Goal: Task Accomplishment & Management: Use online tool/utility

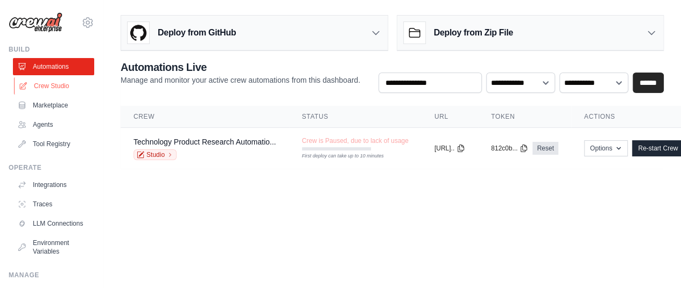
click at [53, 89] on link "Crew Studio" at bounding box center [54, 85] width 81 height 17
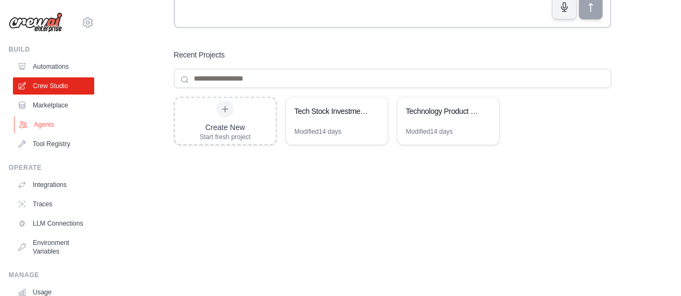
click at [51, 126] on link "Agents" at bounding box center [54, 124] width 81 height 17
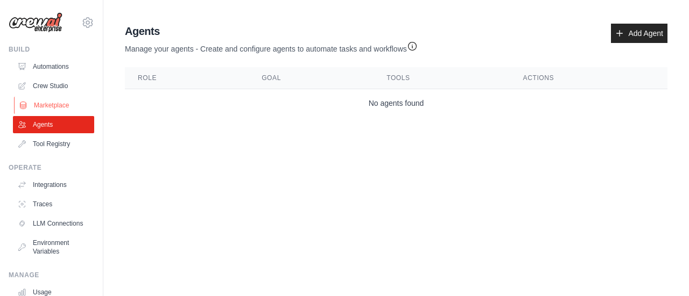
click at [45, 98] on link "Marketplace" at bounding box center [54, 105] width 81 height 17
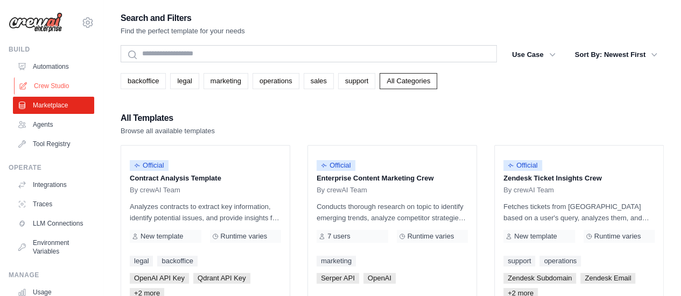
click at [50, 80] on link "Crew Studio" at bounding box center [54, 85] width 81 height 17
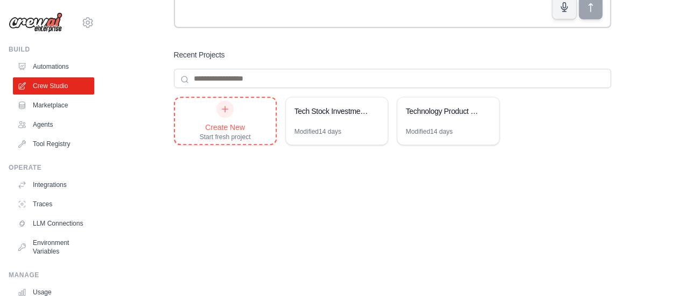
click at [226, 129] on div "Create New" at bounding box center [225, 127] width 51 height 11
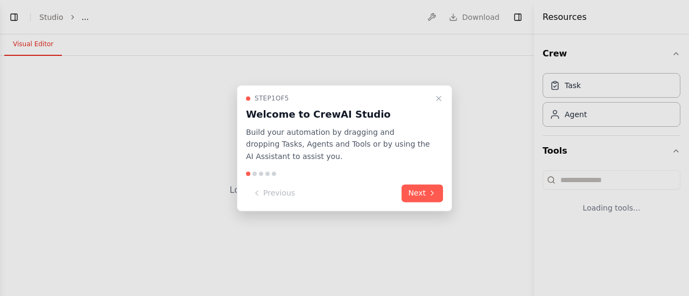
select select "****"
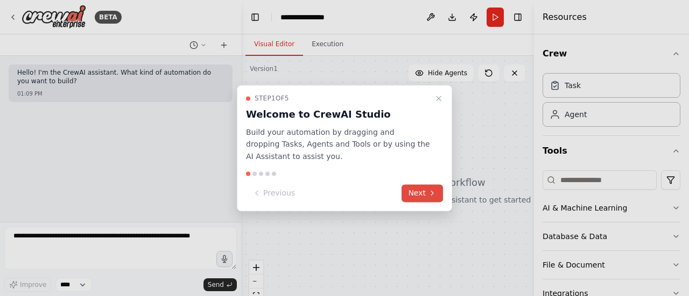
click at [417, 194] on button "Next" at bounding box center [421, 194] width 41 height 18
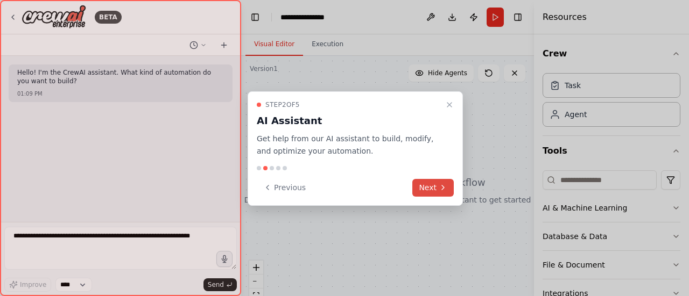
click at [424, 190] on button "Next" at bounding box center [432, 188] width 41 height 18
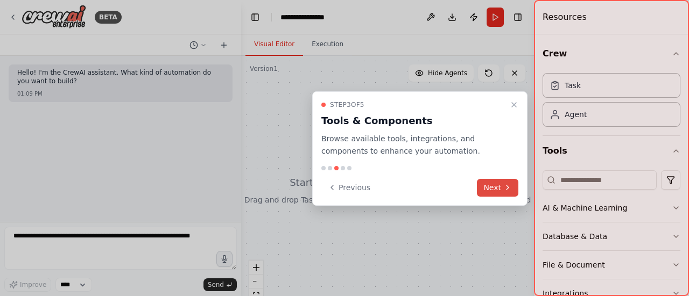
click at [492, 185] on button "Next" at bounding box center [497, 188] width 41 height 18
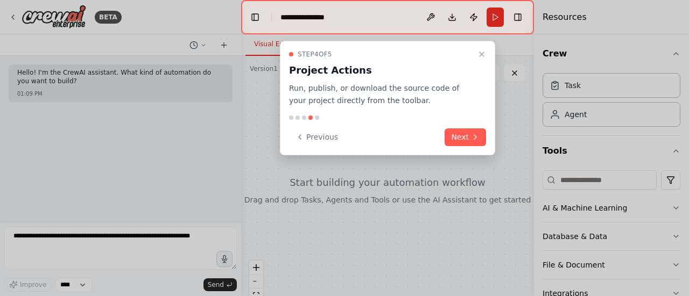
click at [460, 133] on button "Next" at bounding box center [464, 138] width 41 height 18
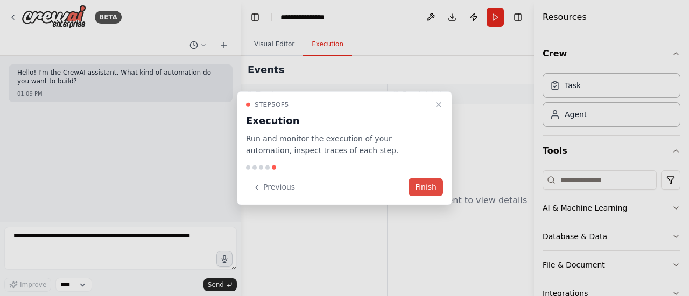
click at [428, 186] on button "Finish" at bounding box center [425, 188] width 34 height 18
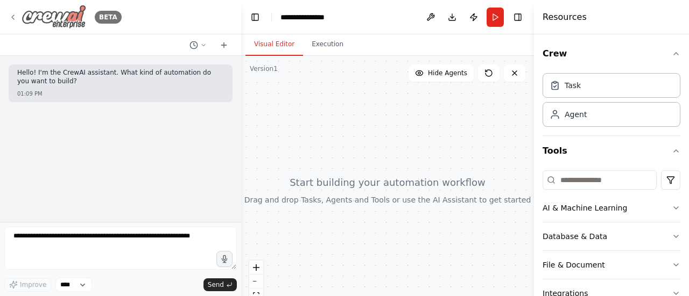
click at [16, 17] on icon at bounding box center [13, 17] width 9 height 9
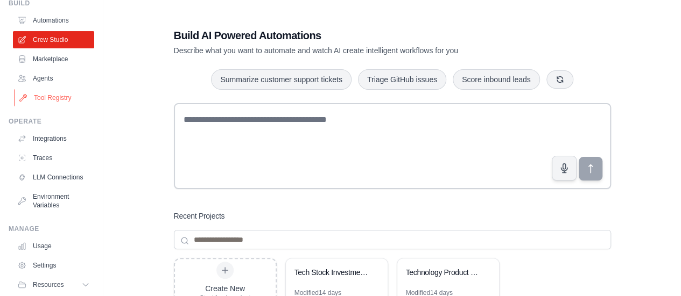
scroll to position [89, 0]
